Goal: Information Seeking & Learning: Learn about a topic

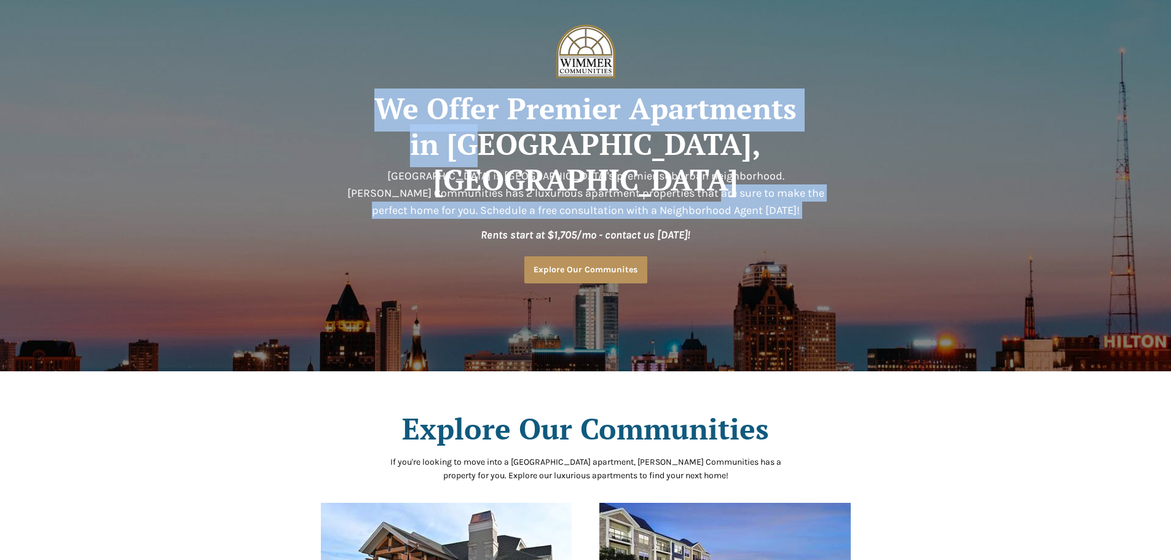
drag, startPoint x: 502, startPoint y: 143, endPoint x: 646, endPoint y: 198, distance: 154.8
click at [642, 0] on div "© 2022 Wimmer Communities. All rights reserved. 2 and 3-Bedroom Condo-style Hom…" at bounding box center [585, 0] width 579 height 0
click at [648, 198] on span "Menomonee Falls is Milwaukee's premier suburban neighborhood. Wimmer Communitie…" at bounding box center [585, 193] width 477 height 48
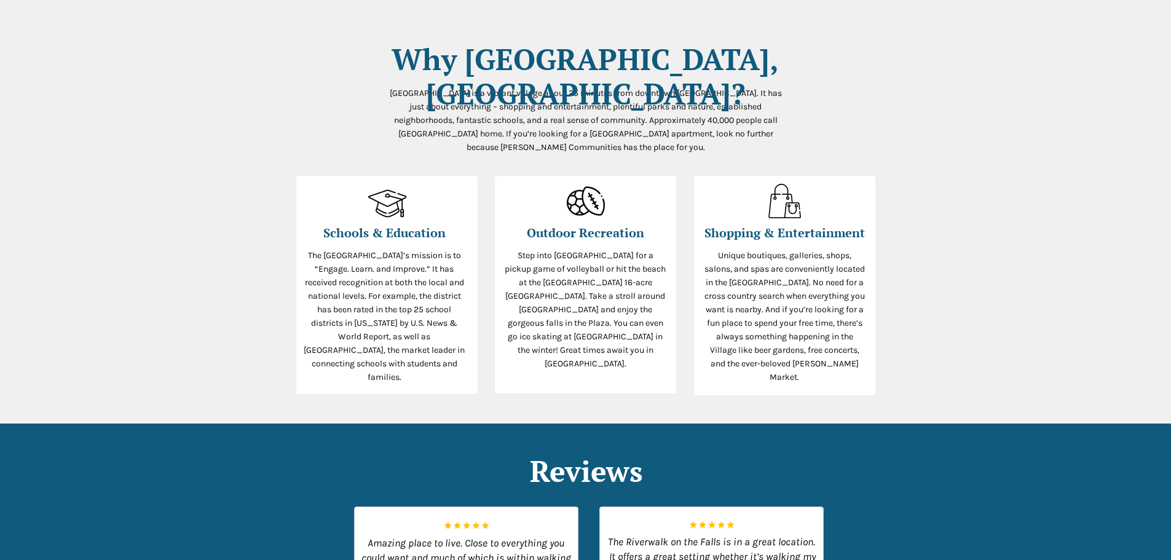
scroll to position [983, 0]
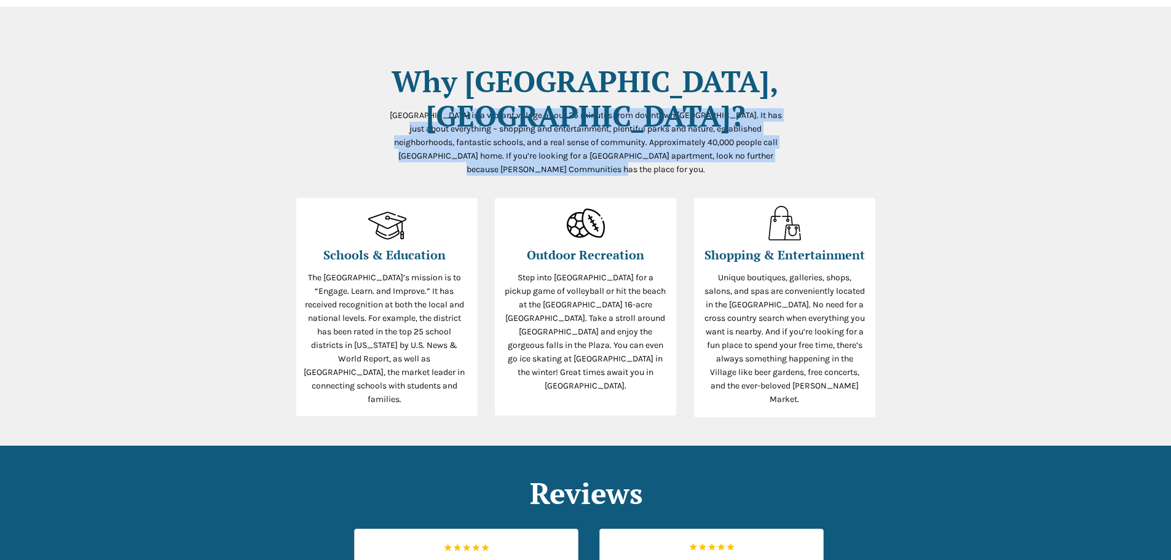
drag, startPoint x: 444, startPoint y: 115, endPoint x: 689, endPoint y: 174, distance: 251.6
click at [689, 174] on p "Menomonee Falls is a vibrant village about 25 minutes from downtown Milwaukee. …" at bounding box center [586, 142] width 406 height 68
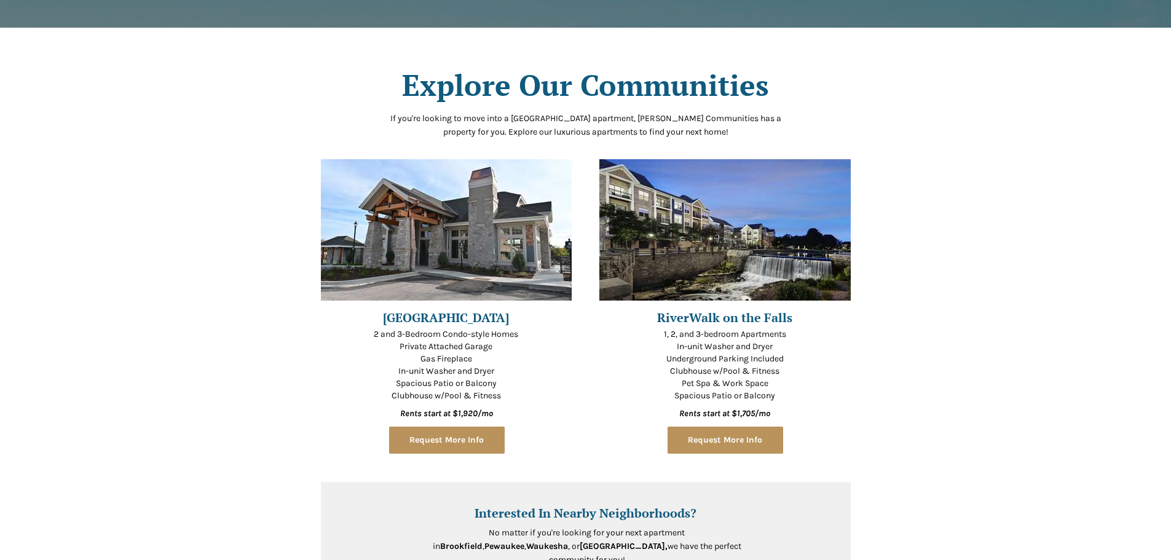
scroll to position [374, 0]
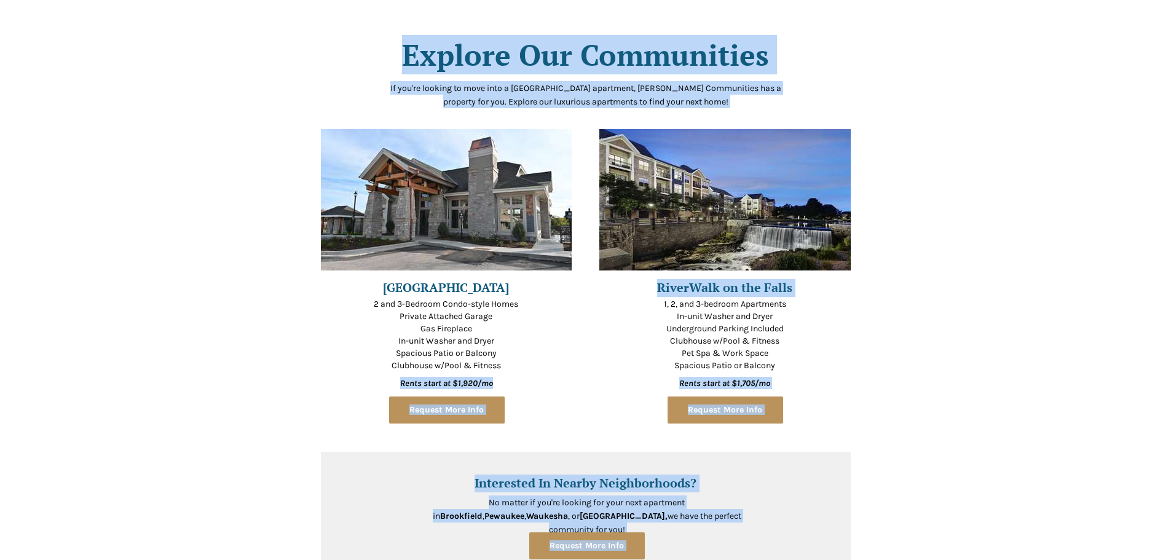
drag, startPoint x: 651, startPoint y: 281, endPoint x: 870, endPoint y: 345, distance: 228.3
click at [870, 345] on div at bounding box center [585, 307] width 579 height 619
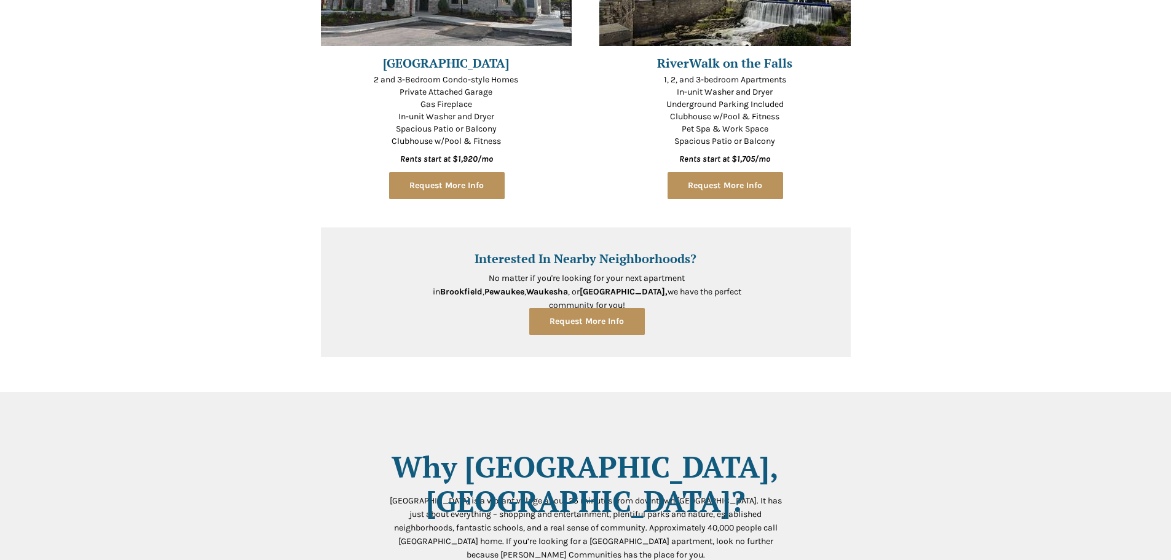
scroll to position [619, 0]
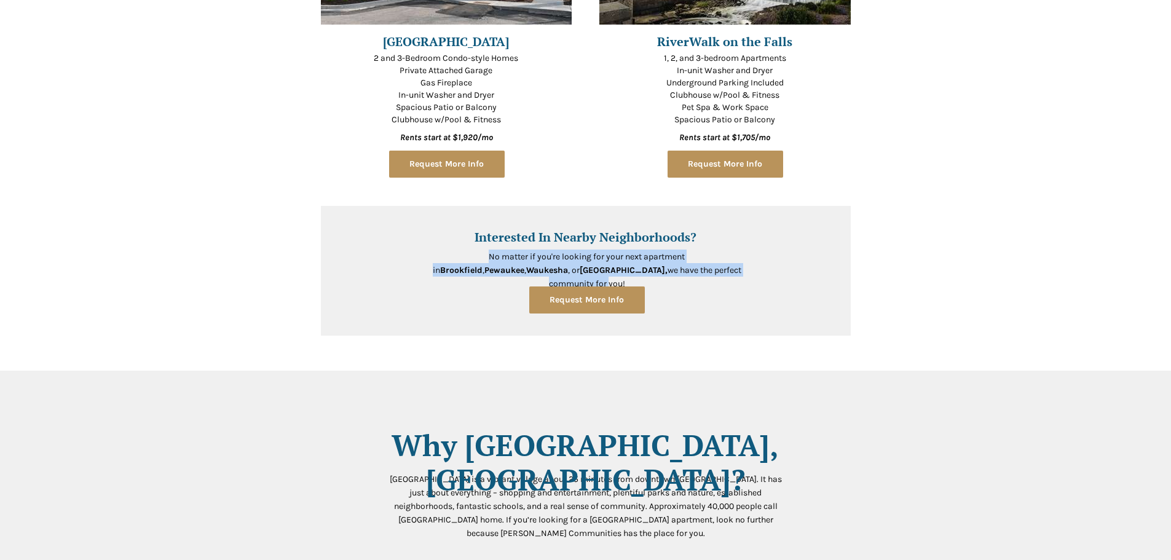
drag, startPoint x: 693, startPoint y: 281, endPoint x: 512, endPoint y: 225, distance: 189.3
click at [512, 225] on div "No matter if you're looking for your next apartment in Brookfield , Pewaukee , …" at bounding box center [586, 271] width 530 height 130
click at [514, 227] on div at bounding box center [586, 271] width 530 height 130
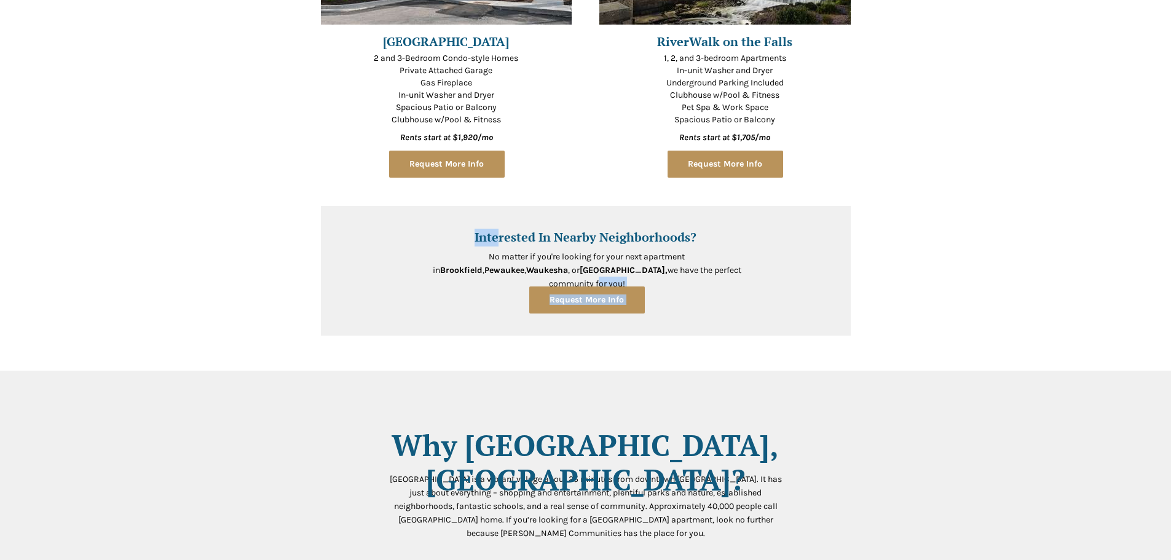
drag, startPoint x: 500, startPoint y: 237, endPoint x: 689, endPoint y: 267, distance: 191.7
click at [689, 267] on div "No matter if you're looking for your next apartment in Brookfield , Pewaukee , …" at bounding box center [586, 271] width 530 height 130
click at [690, 267] on span "No matter if you're looking for your next apartment in Brookfield , Pewaukee , …" at bounding box center [587, 269] width 308 height 37
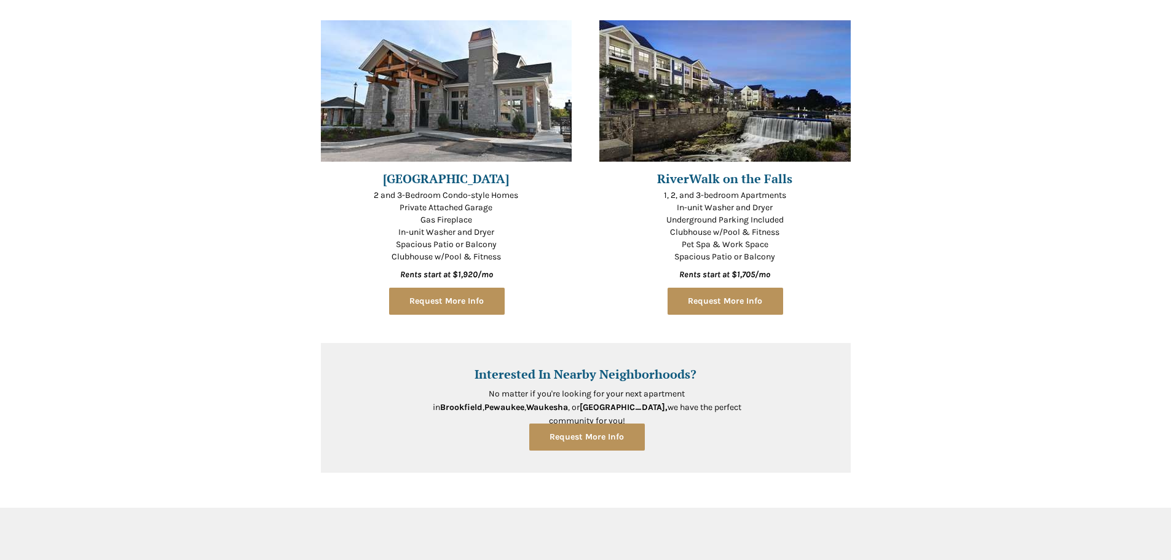
scroll to position [492, 0]
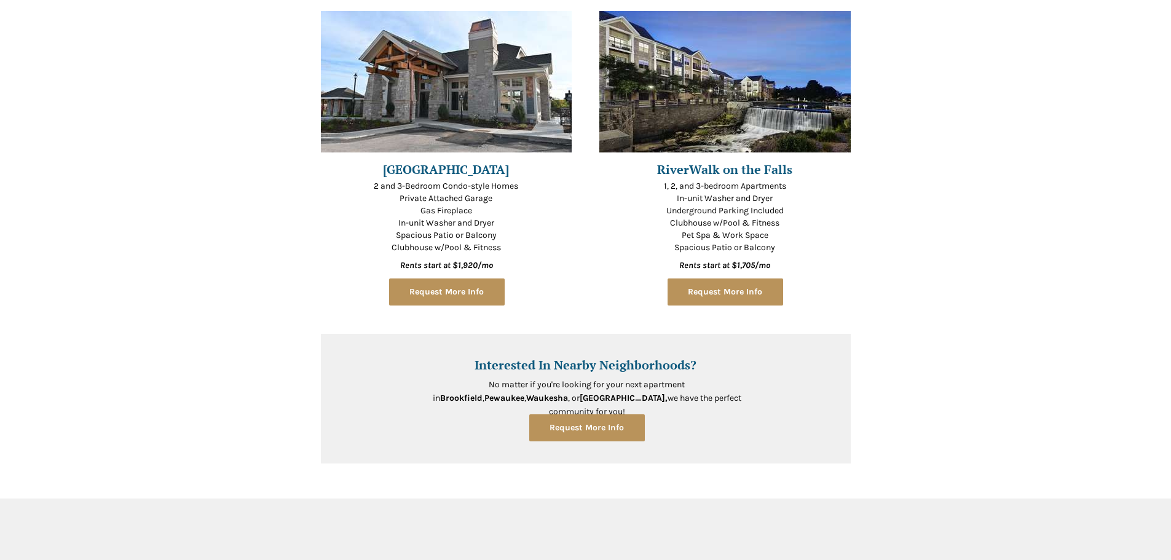
drag, startPoint x: 570, startPoint y: 348, endPoint x: 745, endPoint y: 399, distance: 181.6
click at [745, 399] on div "No matter if you're looking for your next apartment in Brookfield , Pewaukee , …" at bounding box center [586, 399] width 530 height 130
click at [745, 399] on p "No matter if you're looking for your next apartment in Brookfield , Pewaukee , …" at bounding box center [586, 397] width 333 height 41
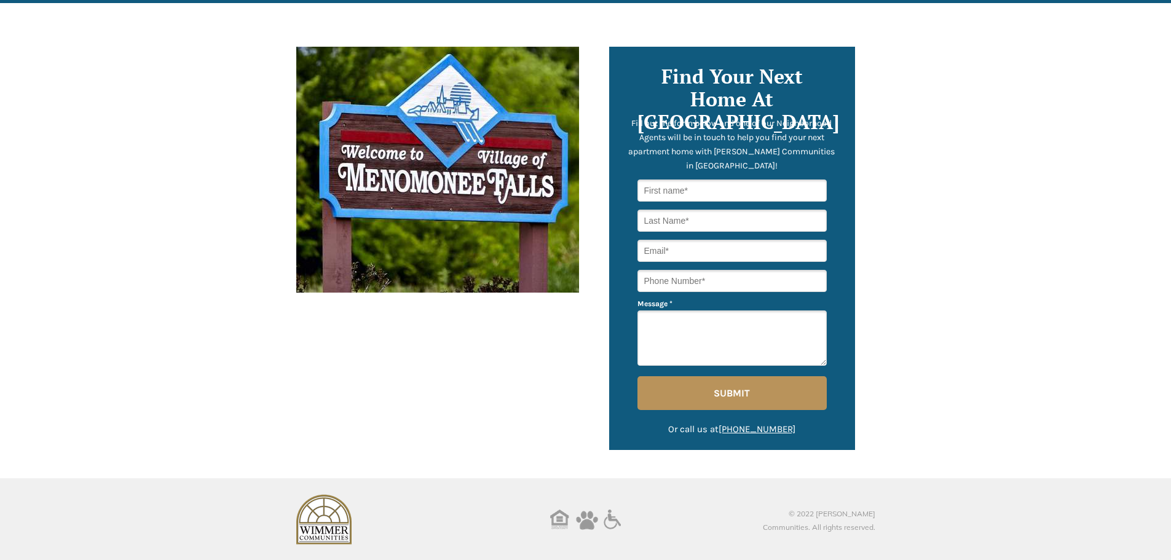
scroll to position [1725, 0]
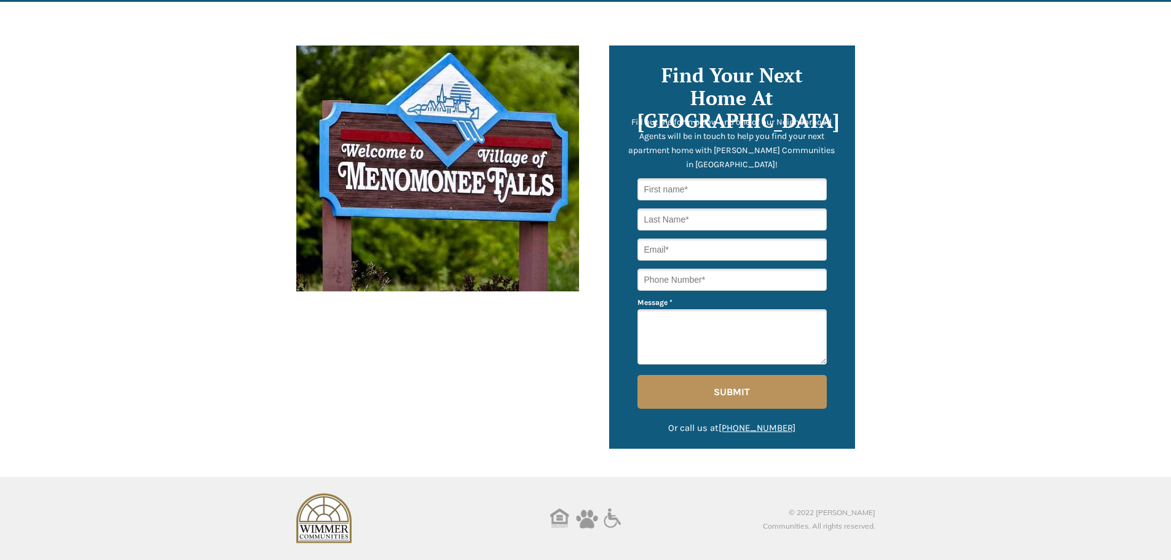
click at [814, 219] on input "text" at bounding box center [731, 219] width 189 height 22
click at [740, 182] on input "text" at bounding box center [731, 189] width 189 height 22
click at [733, 222] on input "text" at bounding box center [731, 219] width 189 height 22
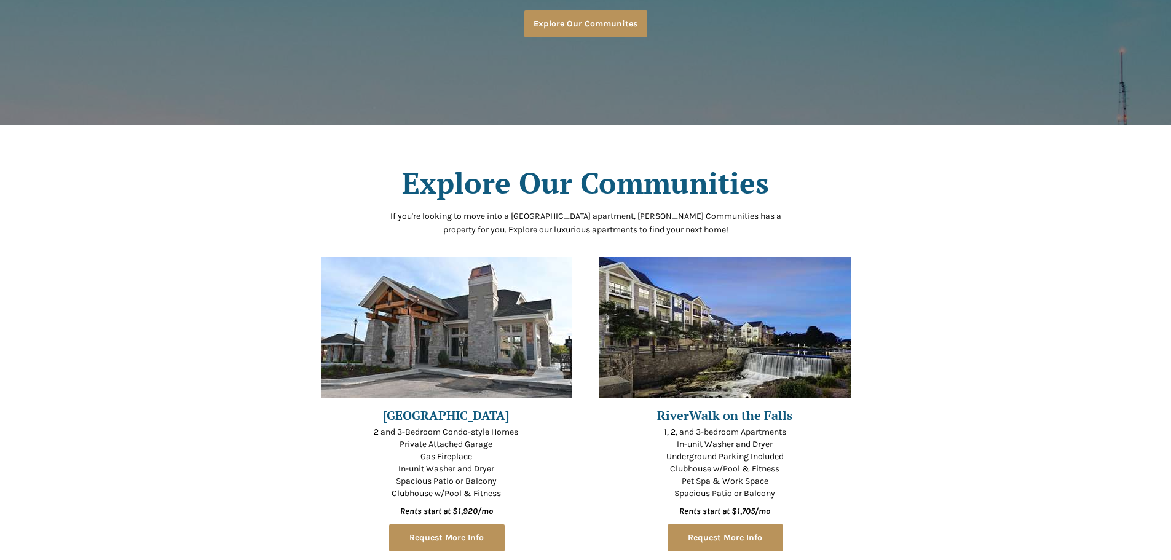
scroll to position [0, 0]
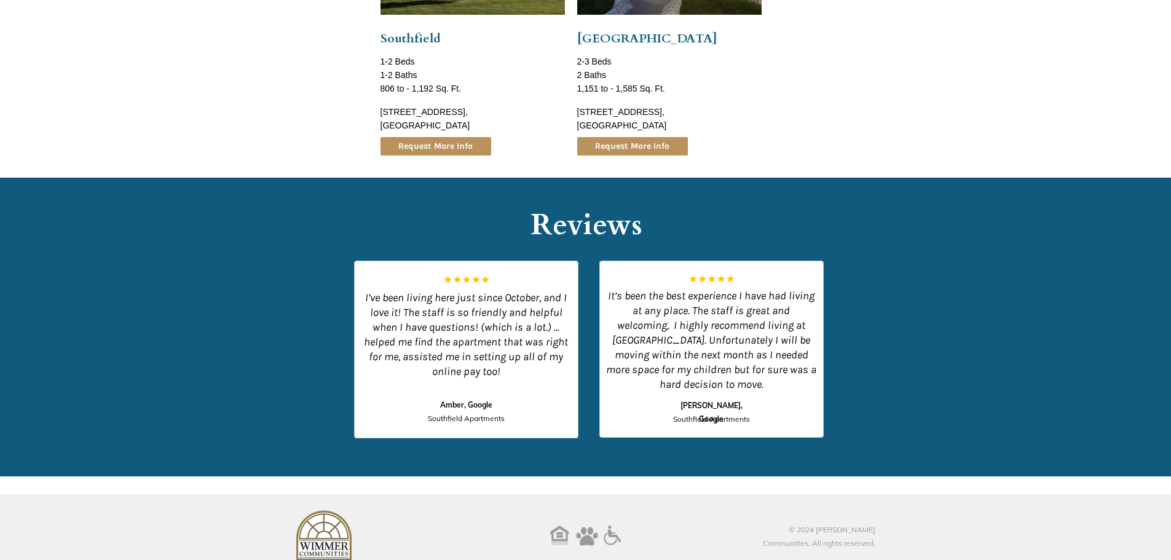
scroll to position [1338, 0]
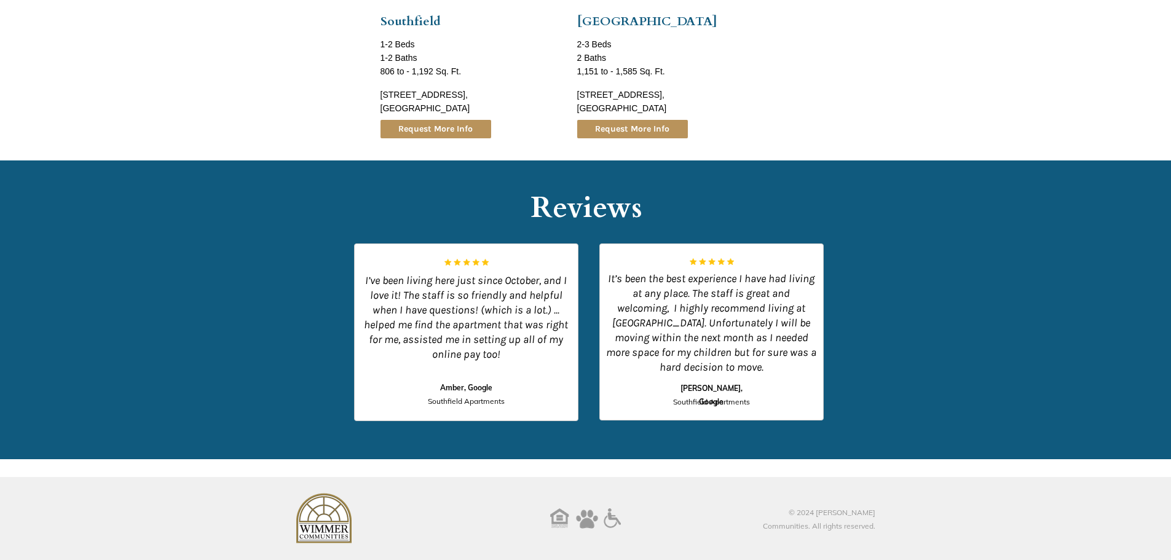
click at [900, 372] on div at bounding box center [585, 309] width 1171 height 299
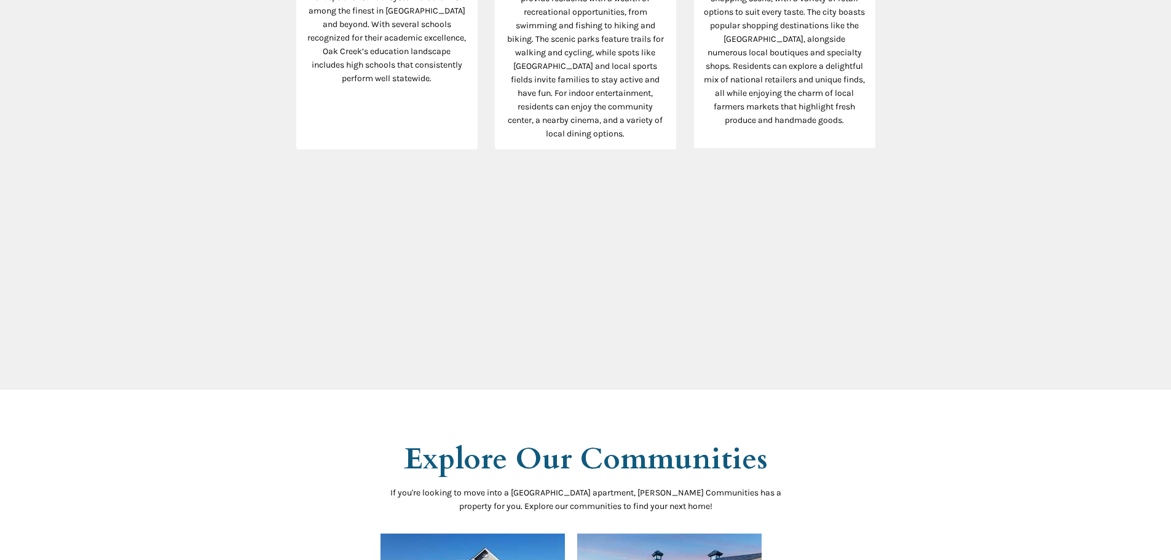
drag, startPoint x: 923, startPoint y: 396, endPoint x: 925, endPoint y: 336, distance: 59.7
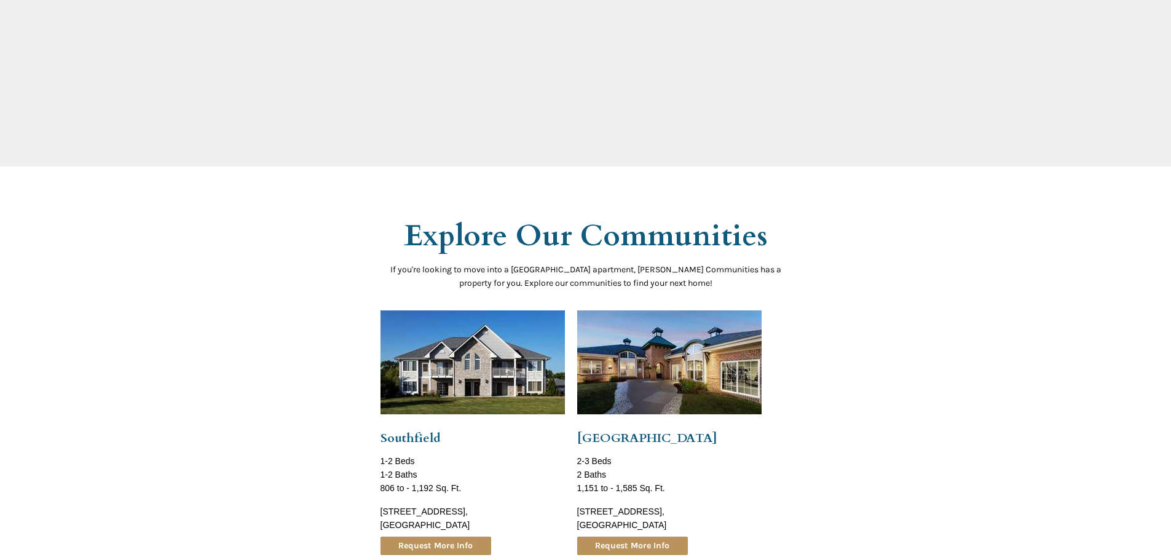
scroll to position [1106, 0]
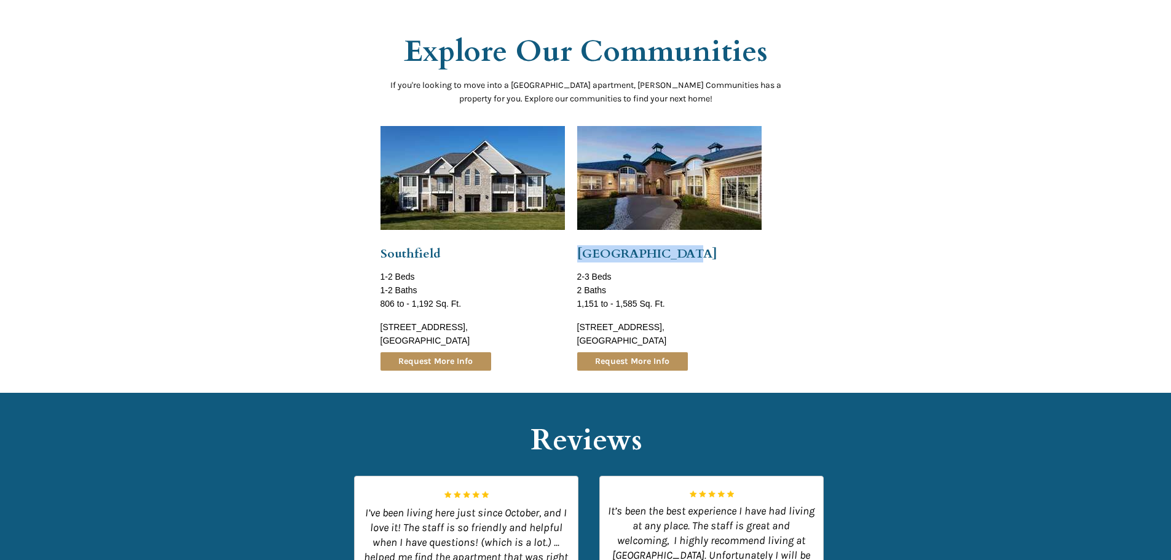
drag, startPoint x: 694, startPoint y: 248, endPoint x: 578, endPoint y: 251, distance: 115.6
click at [578, 251] on h4 "[GEOGRAPHIC_DATA]" at bounding box center [669, 254] width 184 height 16
copy span "[GEOGRAPHIC_DATA]"
